Goal: Task Accomplishment & Management: Complete application form

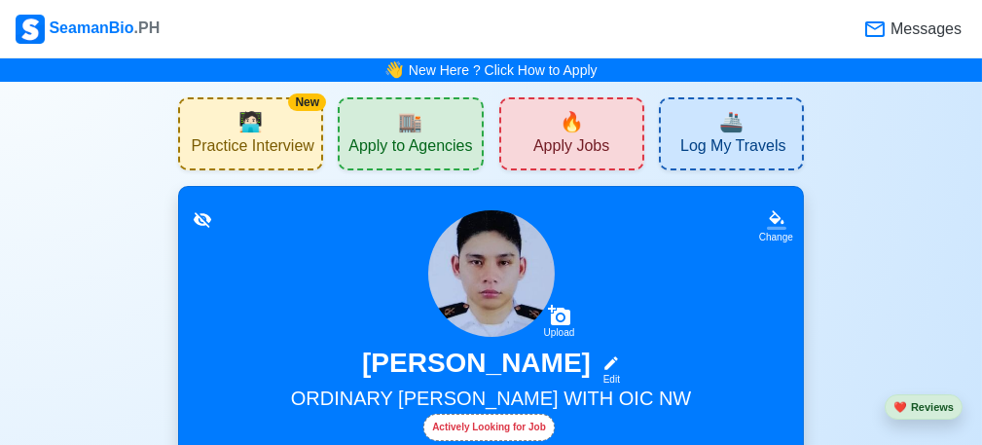
click at [375, 133] on div "🏬 Apply to Agencies" at bounding box center [410, 133] width 145 height 73
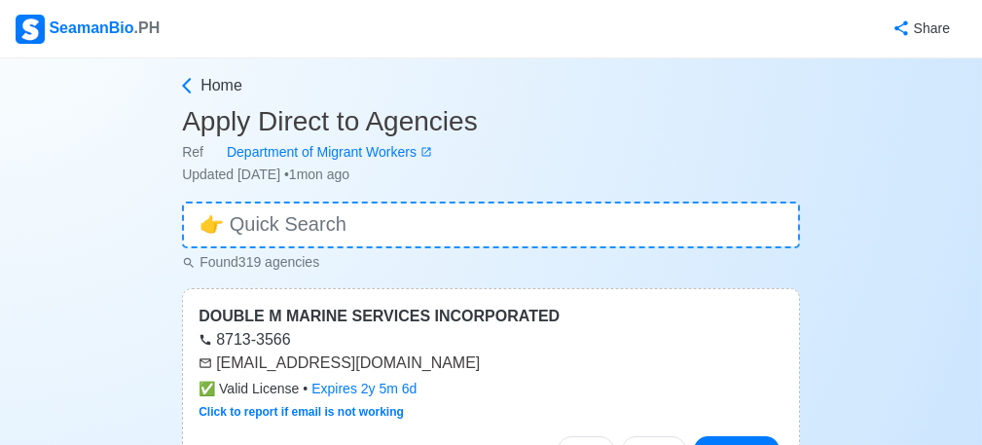
click at [57, 23] on div "SeamanBio .PH" at bounding box center [88, 29] width 144 height 29
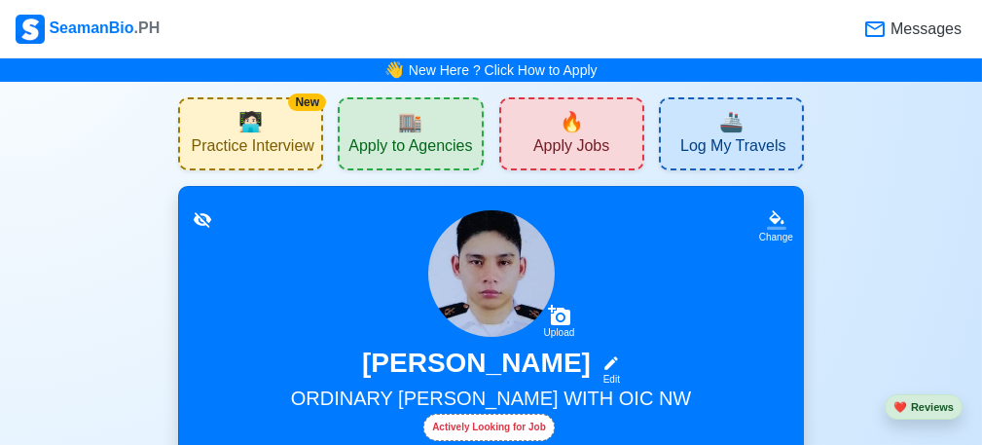
click at [568, 136] on span "Apply Jobs" at bounding box center [571, 148] width 76 height 24
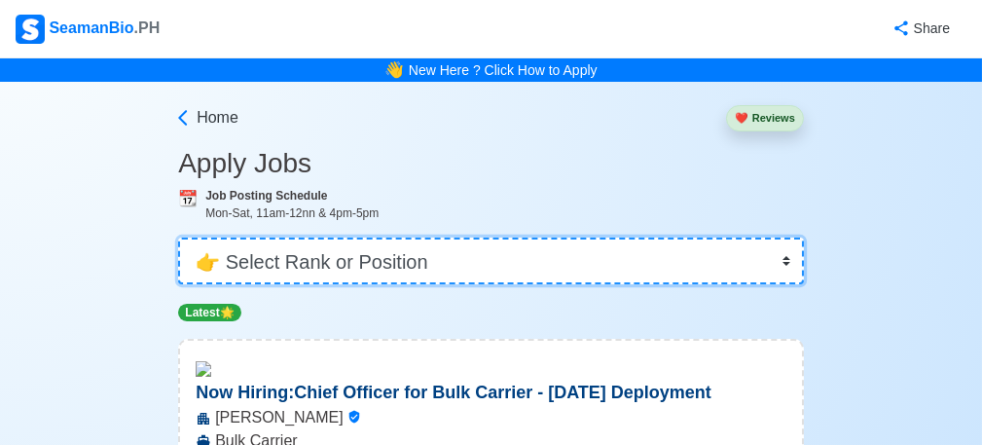
click at [439, 238] on select "👉 Select Rank or Position Master Chief Officer 2nd Officer 3rd Officer Junior O…" at bounding box center [491, 261] width 626 height 47
click at [178, 238] on select "👉 Select Rank or Position Master Chief Officer 2nd Officer 3rd Officer Junior O…" at bounding box center [491, 261] width 626 height 47
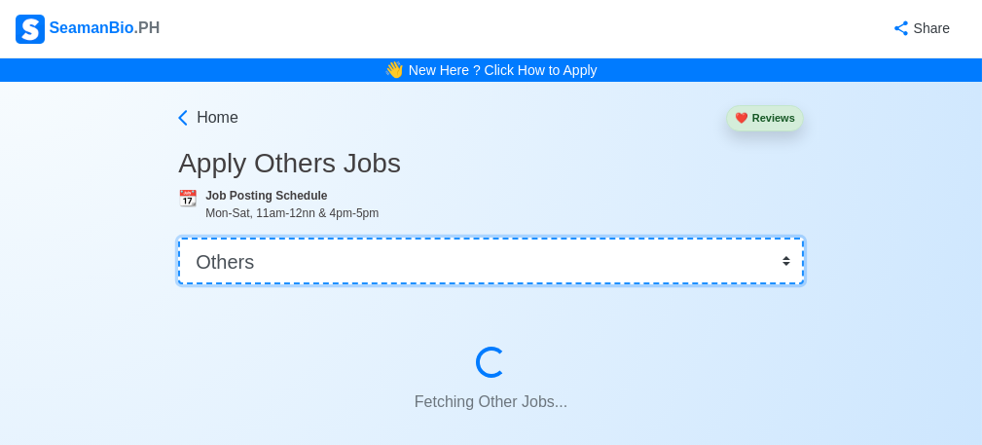
click at [286, 261] on select "👉 Select Rank or Position Master Chief Officer 2nd Officer 3rd Officer Junior O…" at bounding box center [491, 261] width 626 height 47
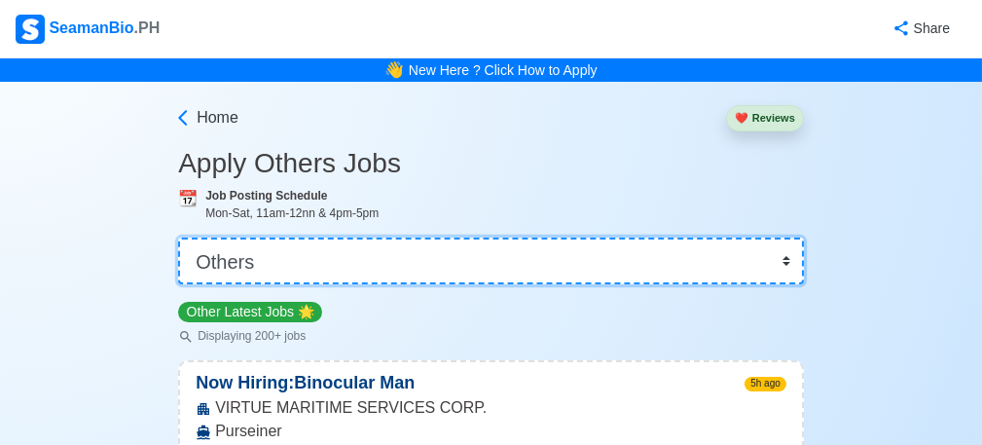
select select "Ordinary [PERSON_NAME]"
click at [178, 238] on select "👉 Select Rank or Position Master Chief Officer 2nd Officer 3rd Officer Junior O…" at bounding box center [491, 261] width 626 height 47
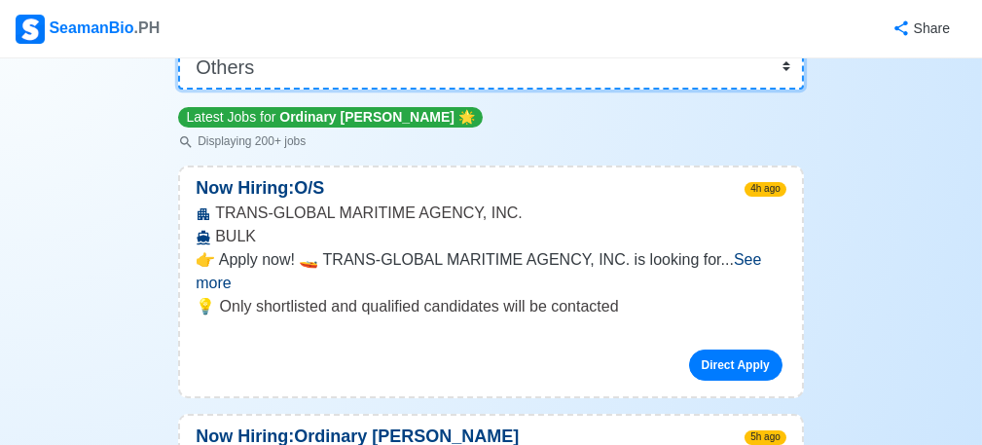
scroll to position [292, 0]
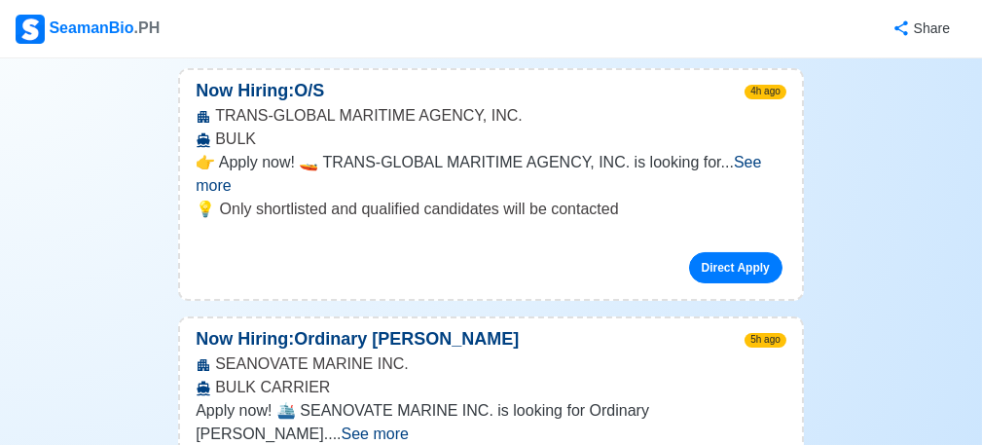
click at [739, 165] on span "See more" at bounding box center [479, 174] width 566 height 40
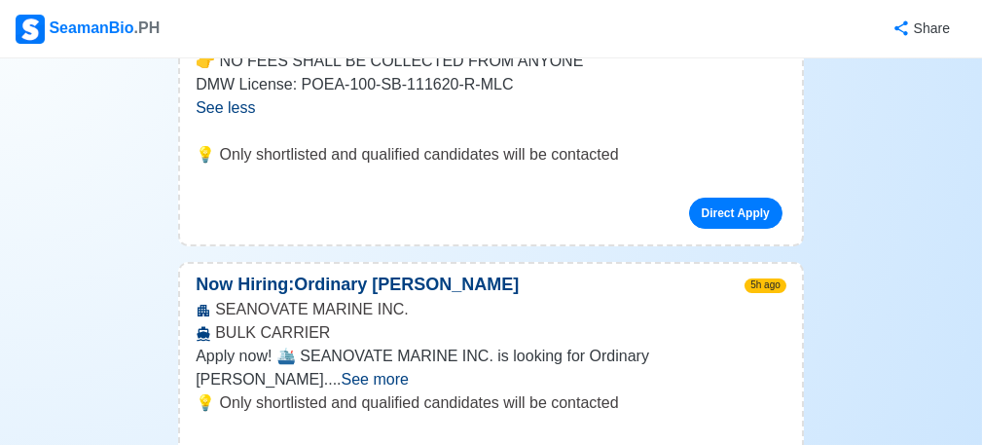
scroll to position [584, 0]
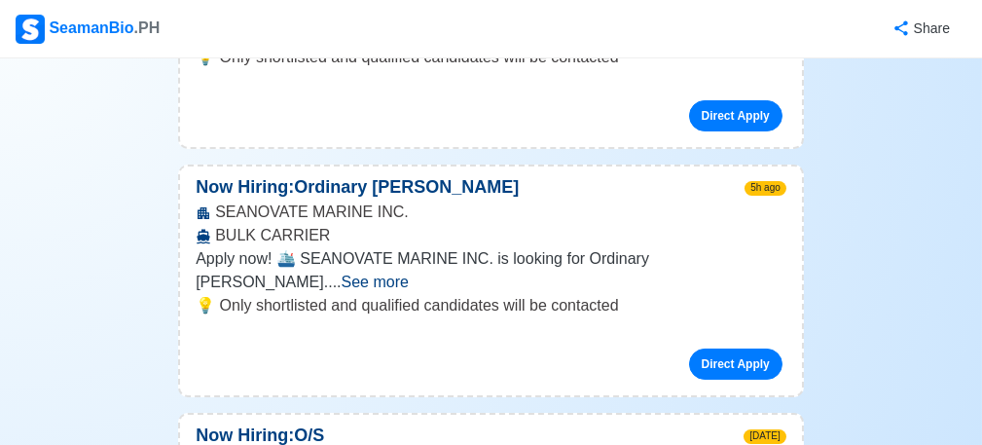
click at [409, 274] on span "See more" at bounding box center [375, 282] width 67 height 17
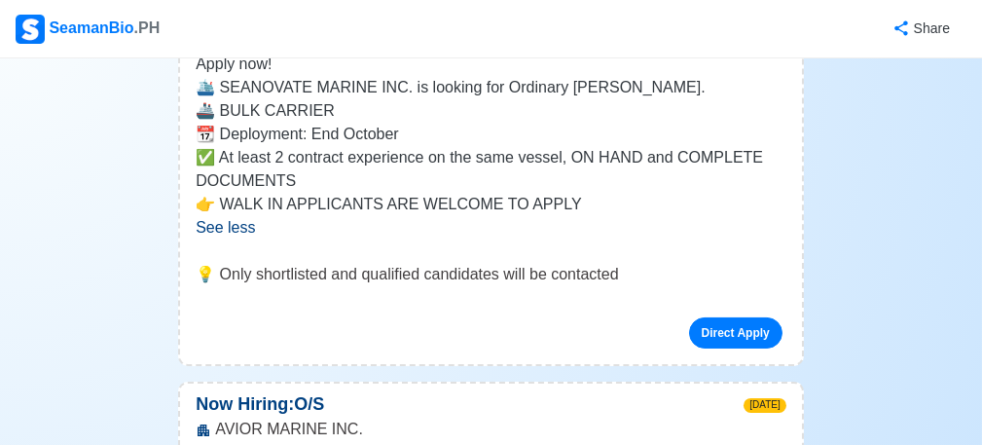
scroll to position [973, 0]
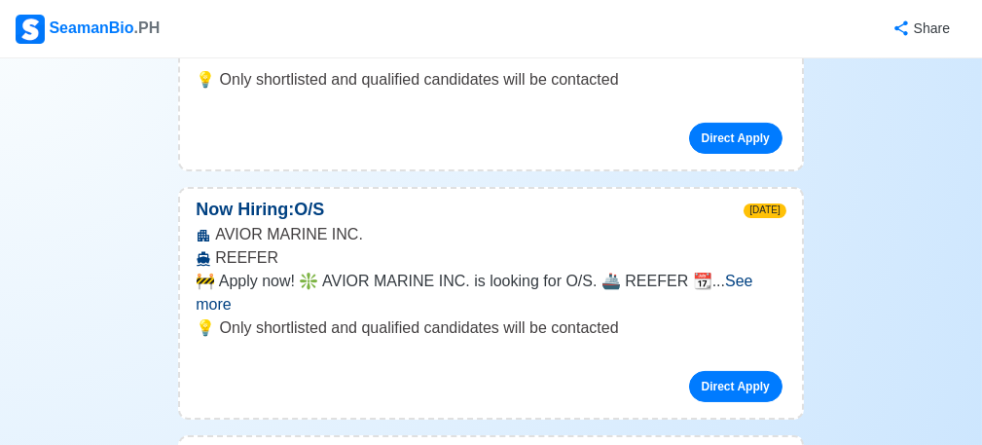
click at [752, 282] on span "See more" at bounding box center [474, 293] width 557 height 40
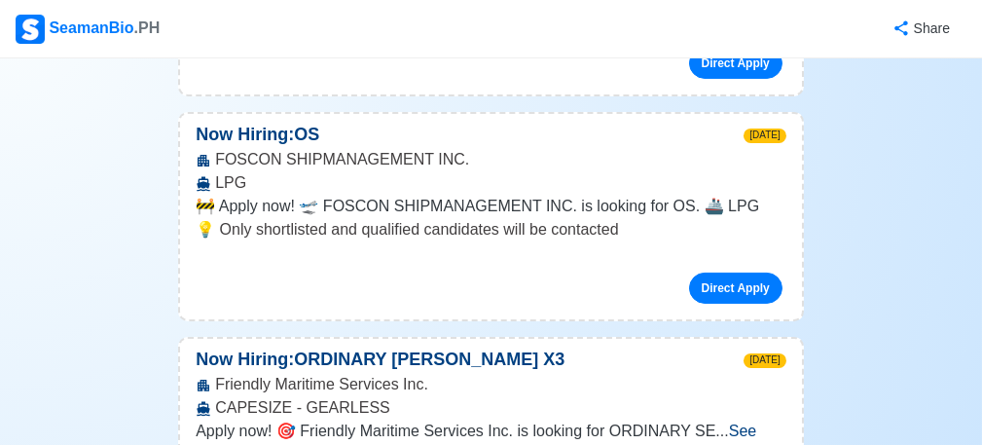
scroll to position [1655, 0]
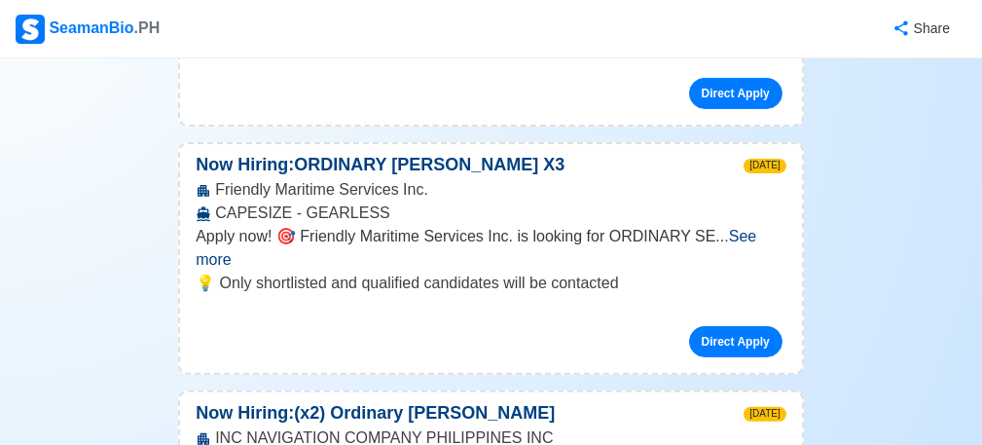
click at [755, 236] on span "See more" at bounding box center [476, 248] width 561 height 40
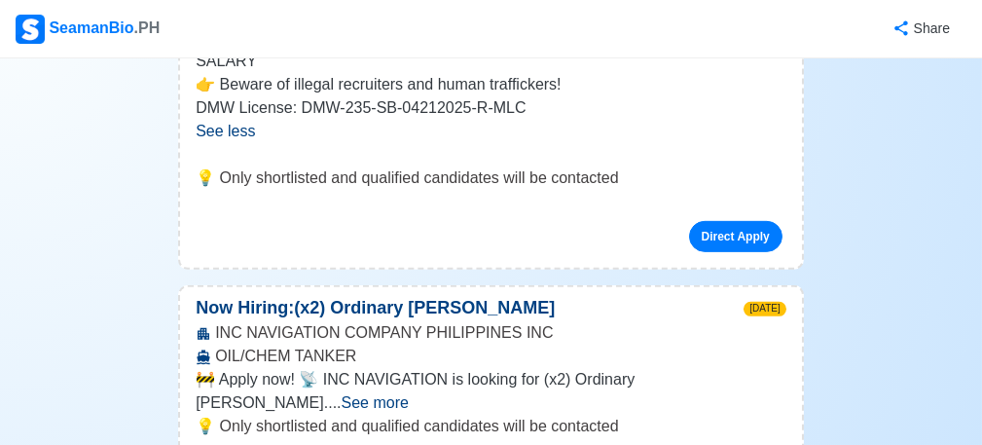
scroll to position [2044, 0]
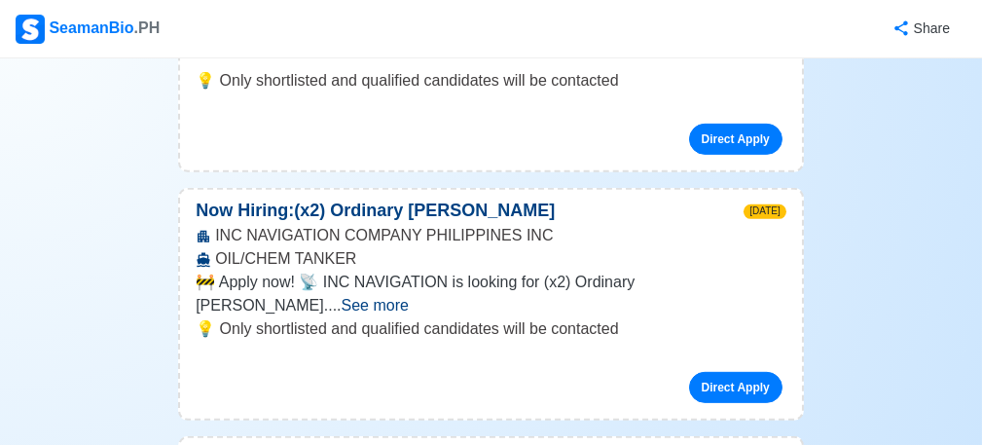
click at [409, 297] on span "See more" at bounding box center [375, 305] width 67 height 17
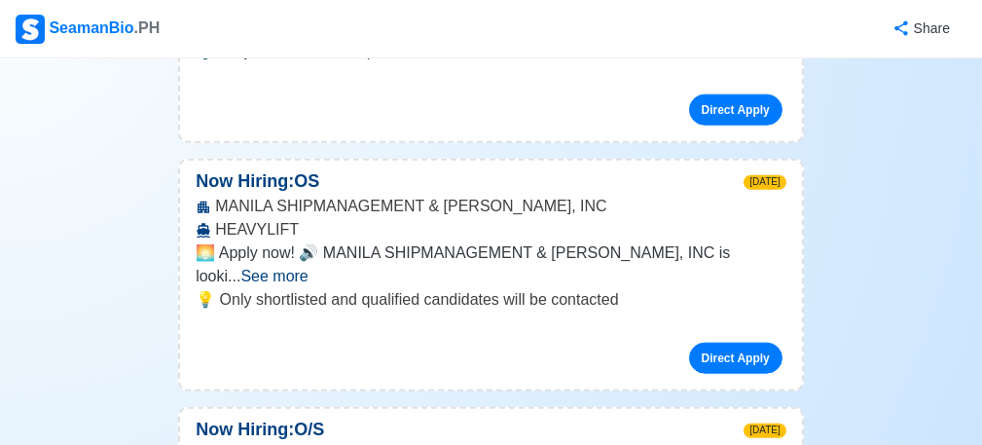
scroll to position [4770, 0]
